Goal: Task Accomplishment & Management: Complete application form

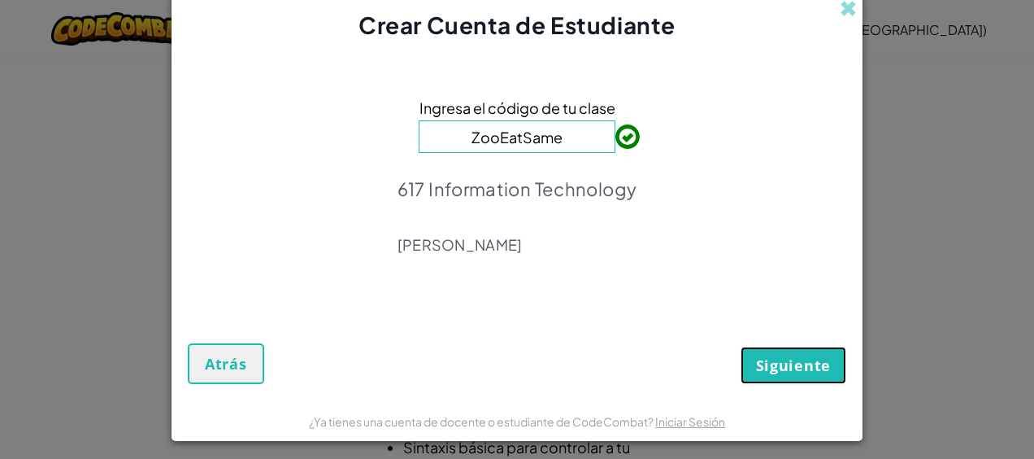
click at [779, 377] on button "Siguiente" at bounding box center [794, 364] width 106 height 37
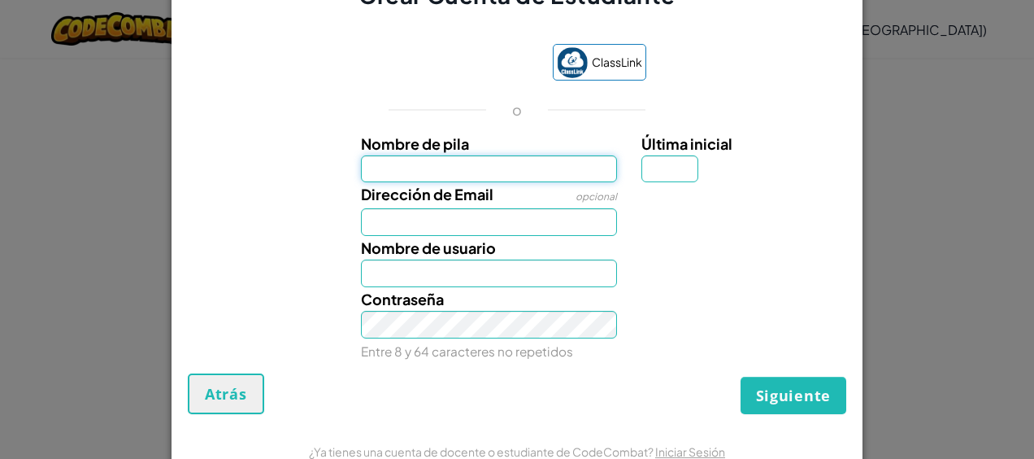
click at [533, 163] on input "Nombre de pila" at bounding box center [489, 169] width 257 height 28
type input "luisa"
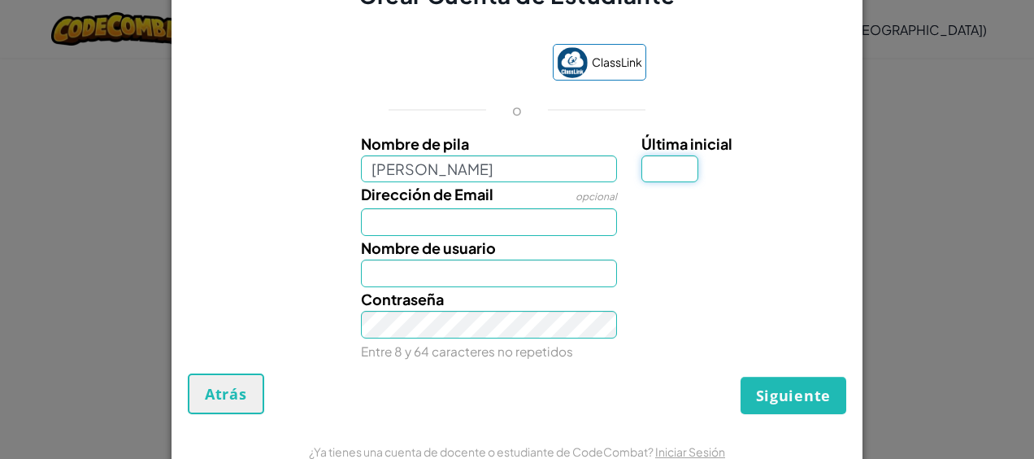
type input "C"
type input "al07149908@tecmilenio.mx"
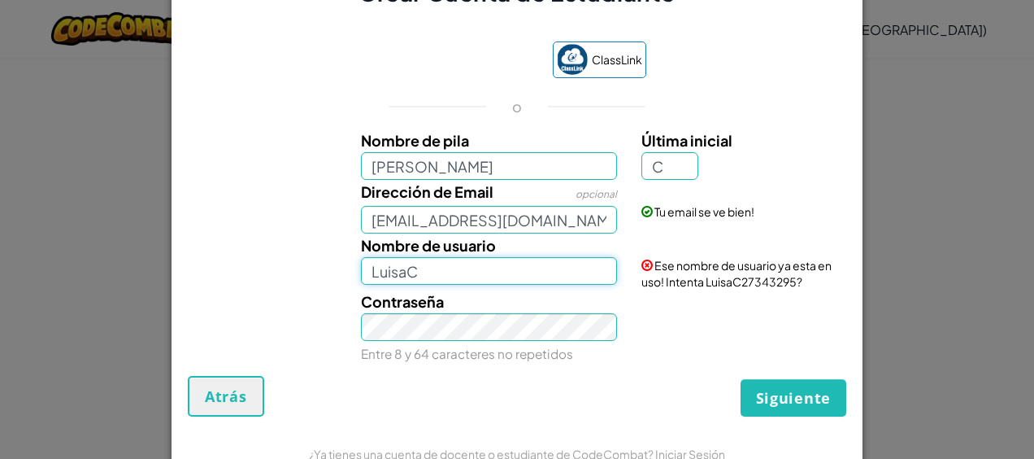
click at [480, 277] on input "LuisaC" at bounding box center [489, 271] width 257 height 28
click at [246, 289] on div "Contraseña Entre 8 y 64 caracteres no repetidos" at bounding box center [517, 327] width 675 height 76
click at [783, 399] on span "Siguiente" at bounding box center [793, 398] width 75 height 20
click at [424, 265] on input "Luisa" at bounding box center [489, 271] width 257 height 28
click at [456, 276] on input "lui_sa" at bounding box center [489, 271] width 257 height 28
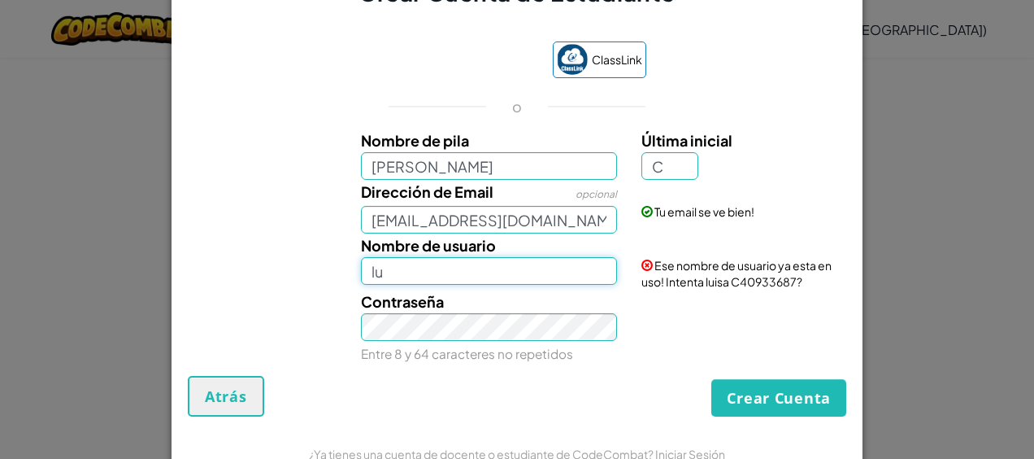
type input "l"
click at [454, 268] on input "LuisaC" at bounding box center [489, 271] width 257 height 28
type input "LuisaC7910"
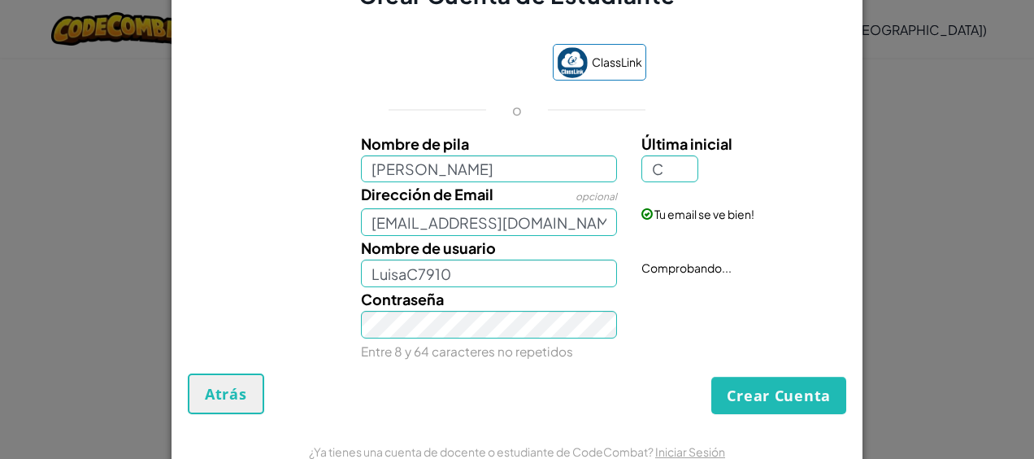
click at [629, 313] on div "Contraseña Entre 8 y 64 caracteres no repetidos" at bounding box center [517, 325] width 675 height 76
click at [768, 402] on button "Crear Cuenta" at bounding box center [778, 394] width 135 height 37
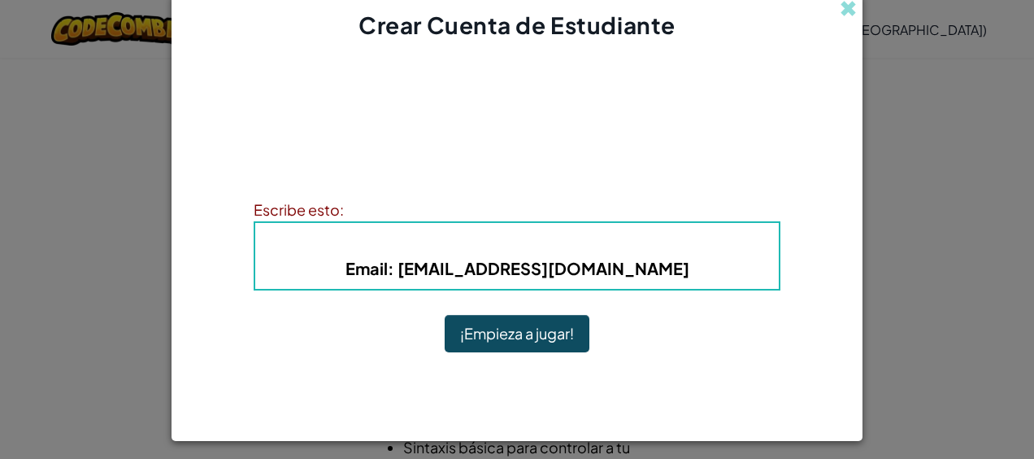
click at [530, 326] on button "¡Empieza a jugar!" at bounding box center [517, 333] width 145 height 37
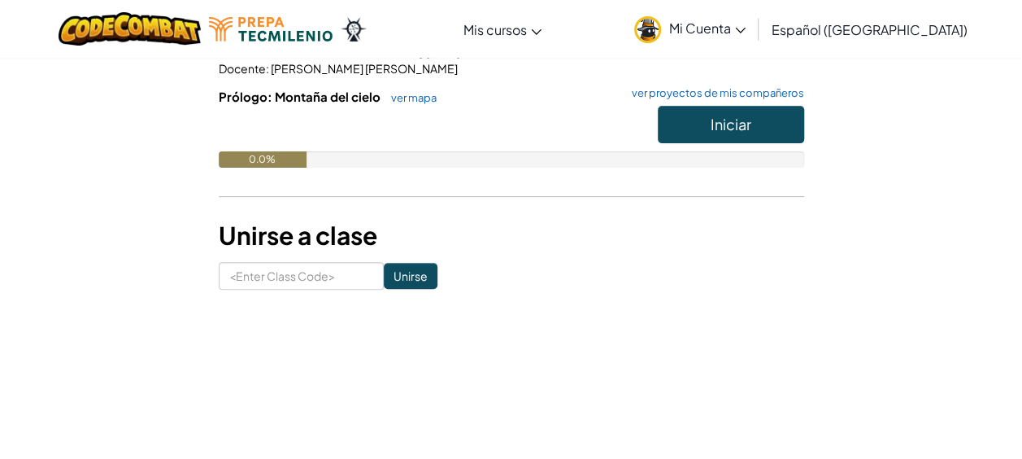
scroll to position [298, 0]
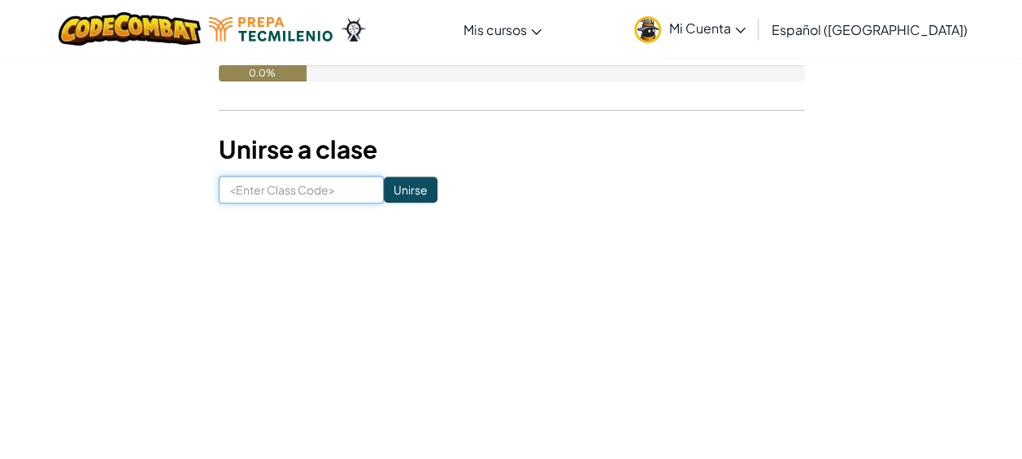
click at [306, 189] on input at bounding box center [301, 190] width 165 height 28
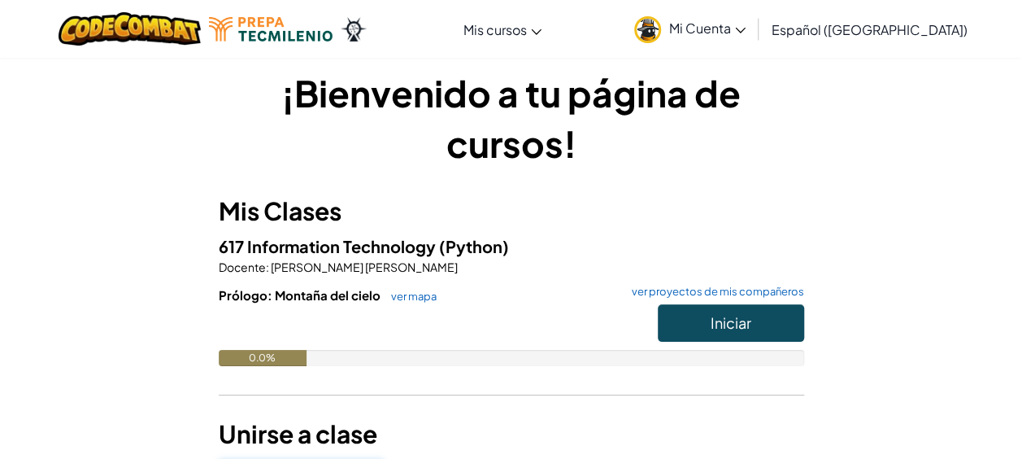
scroll to position [0, 0]
